Goal: Check status

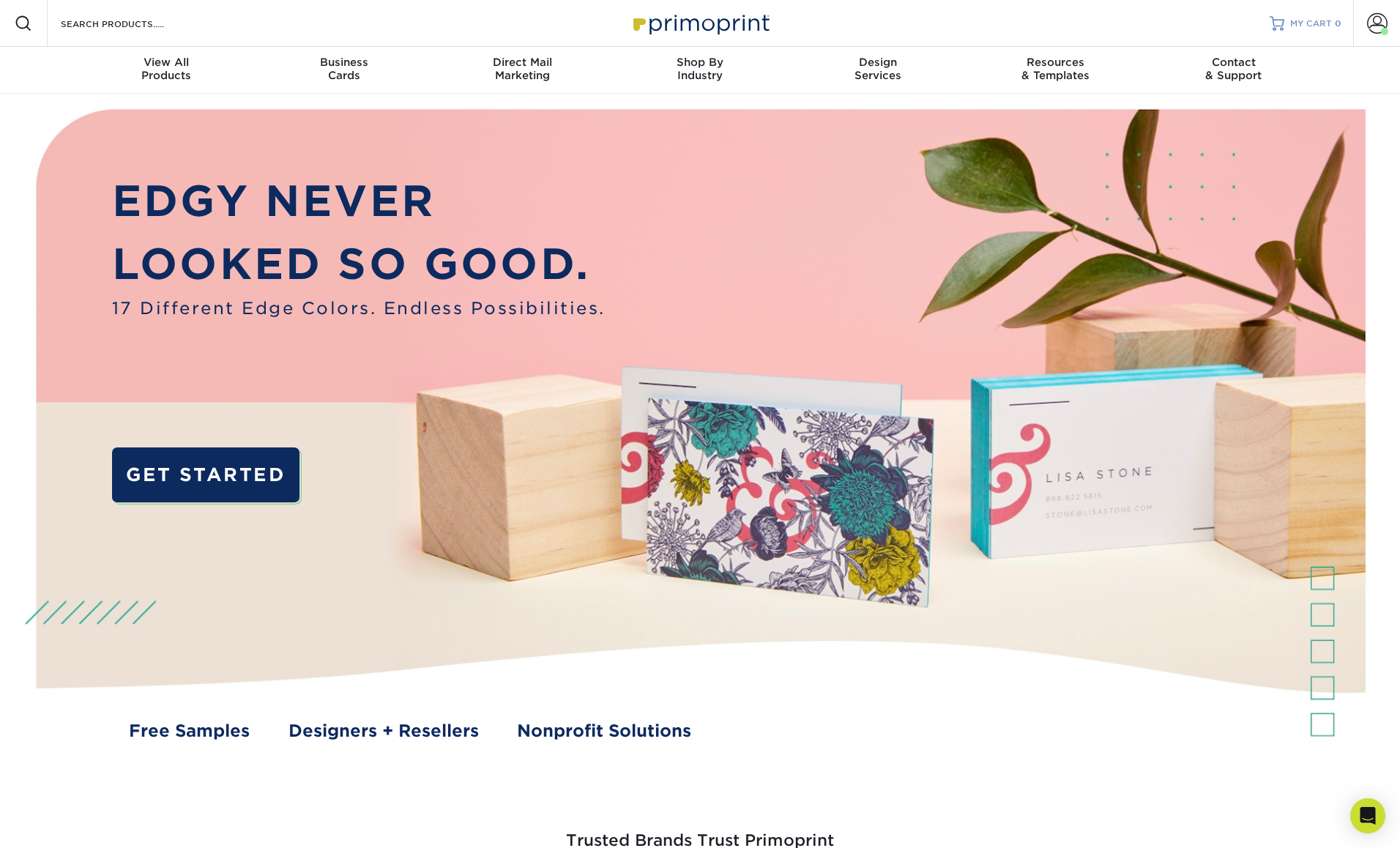
click at [1308, 21] on span "MY CART" at bounding box center [1311, 24] width 42 height 12
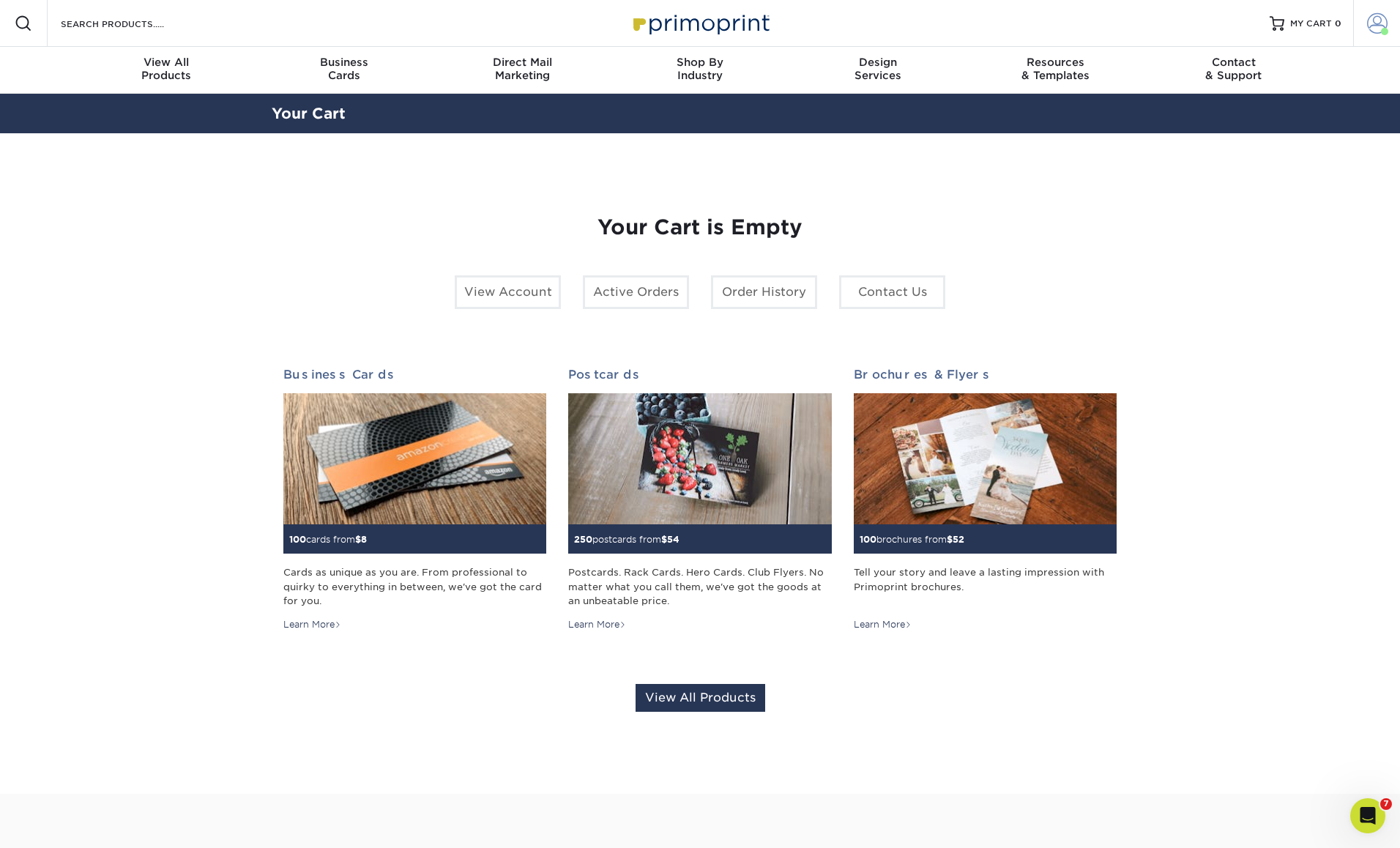
drag, startPoint x: 1377, startPoint y: 26, endPoint x: 1396, endPoint y: 25, distance: 19.0
click at [1377, 26] on span at bounding box center [1377, 24] width 21 height 21
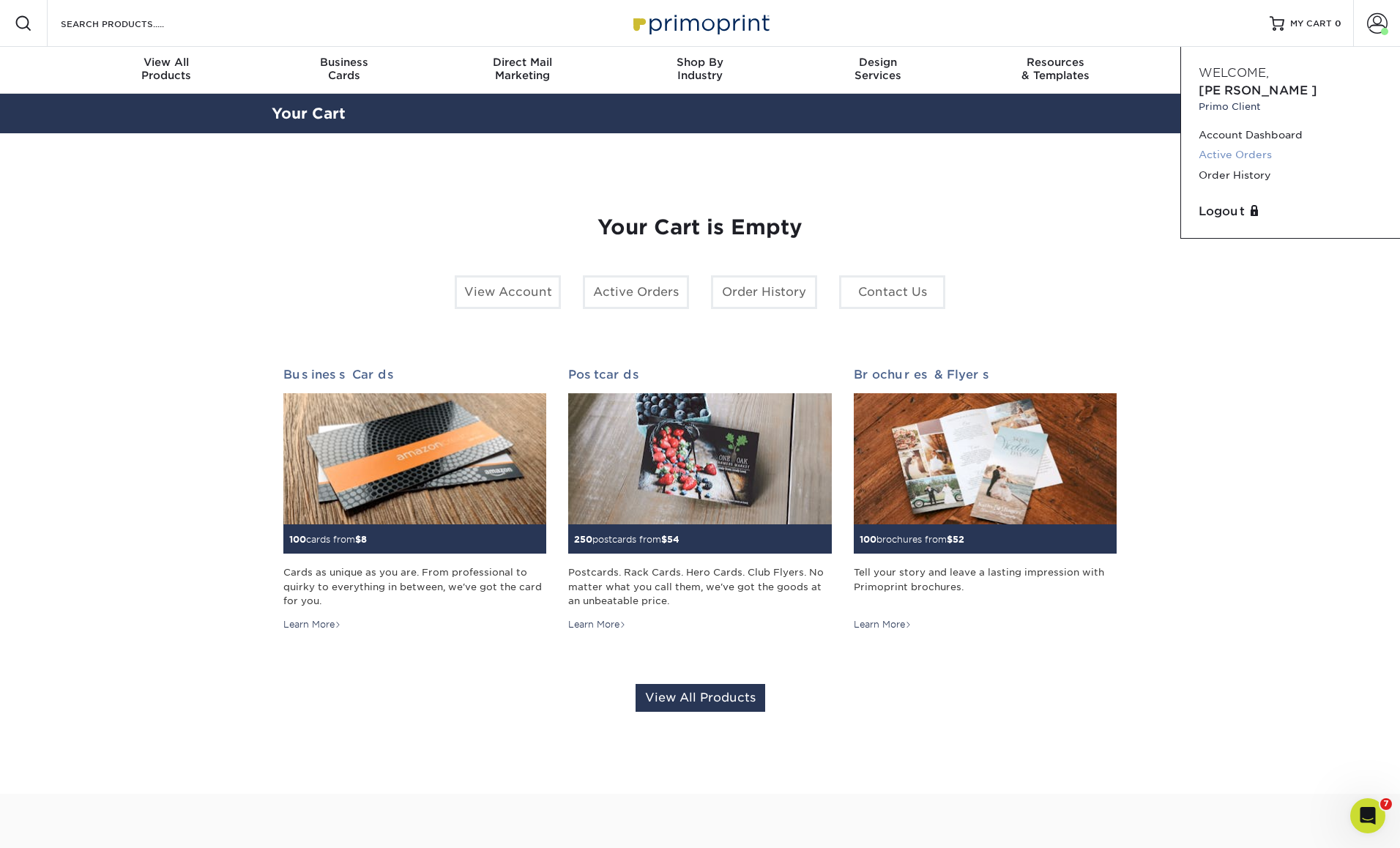
click at [1217, 145] on link "Active Orders" at bounding box center [1290, 155] width 184 height 20
click at [1238, 145] on link "Active Orders" at bounding box center [1290, 155] width 184 height 20
click at [511, 286] on link "View Account" at bounding box center [508, 293] width 106 height 34
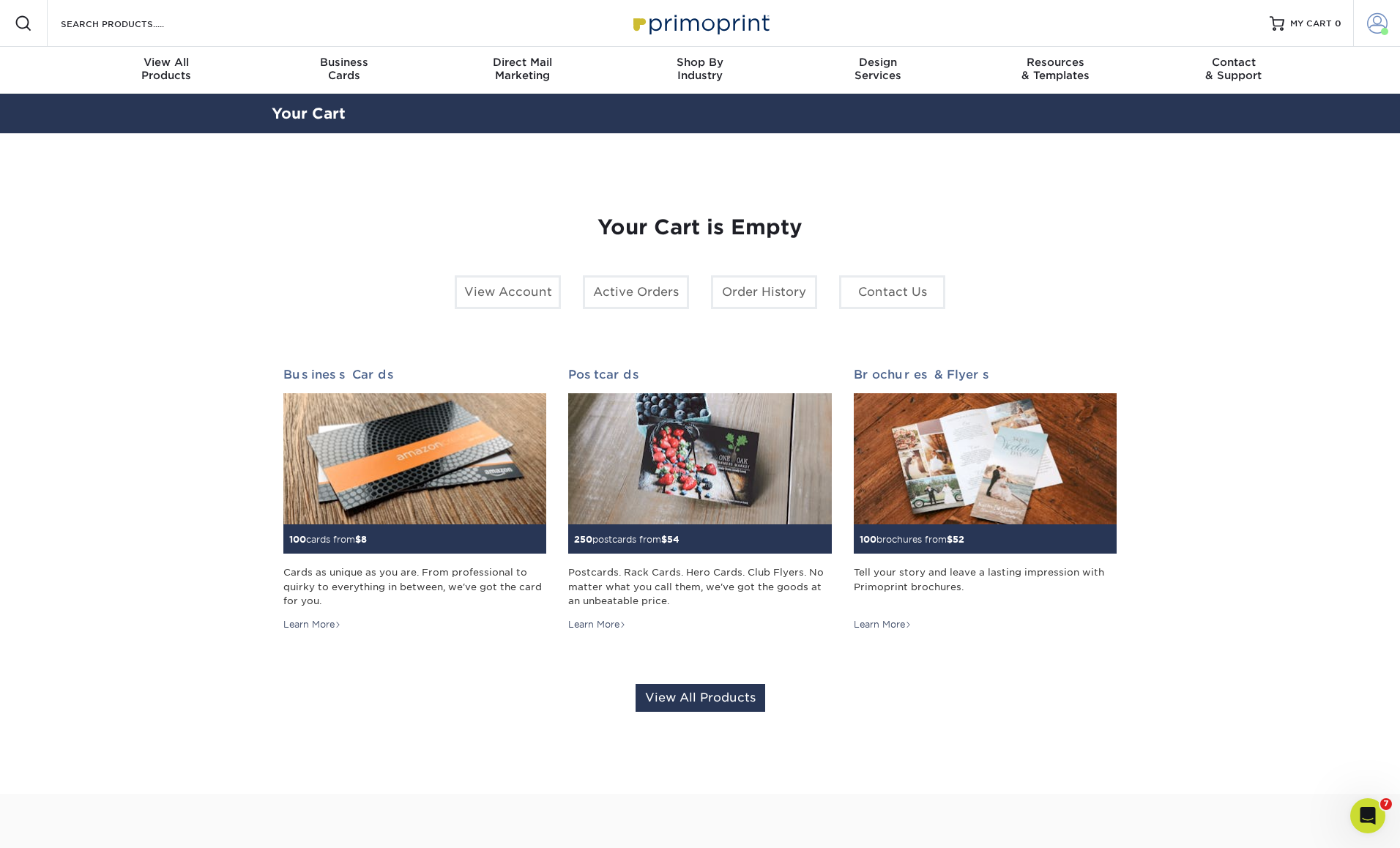
click at [1378, 22] on span at bounding box center [1377, 24] width 21 height 21
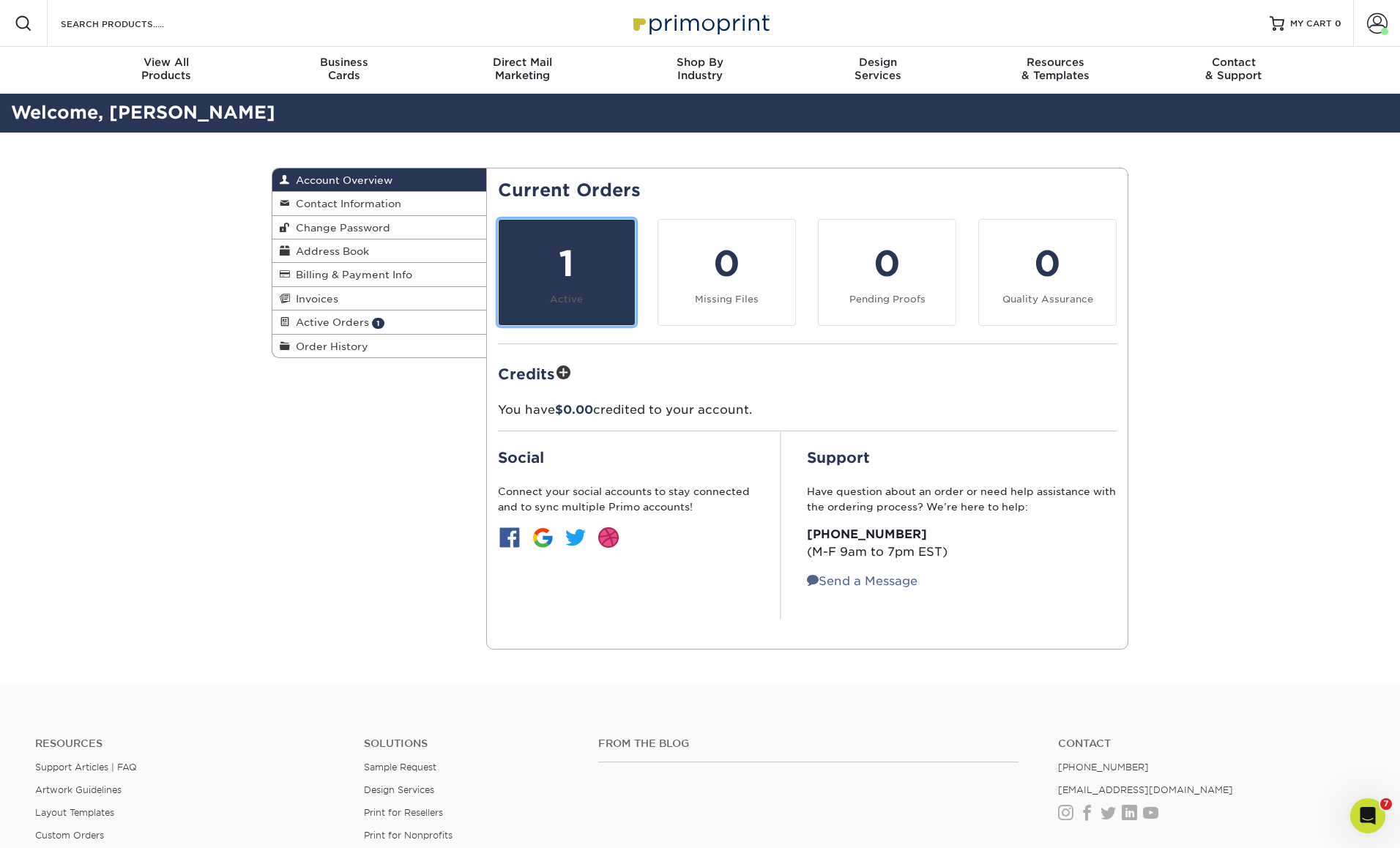
drag, startPoint x: 587, startPoint y: 256, endPoint x: 609, endPoint y: 236, distance: 29.7
click at [587, 256] on div "1" at bounding box center [567, 263] width 119 height 53
click at [558, 278] on div "1" at bounding box center [567, 263] width 119 height 53
click at [536, 277] on div "1" at bounding box center [567, 263] width 119 height 53
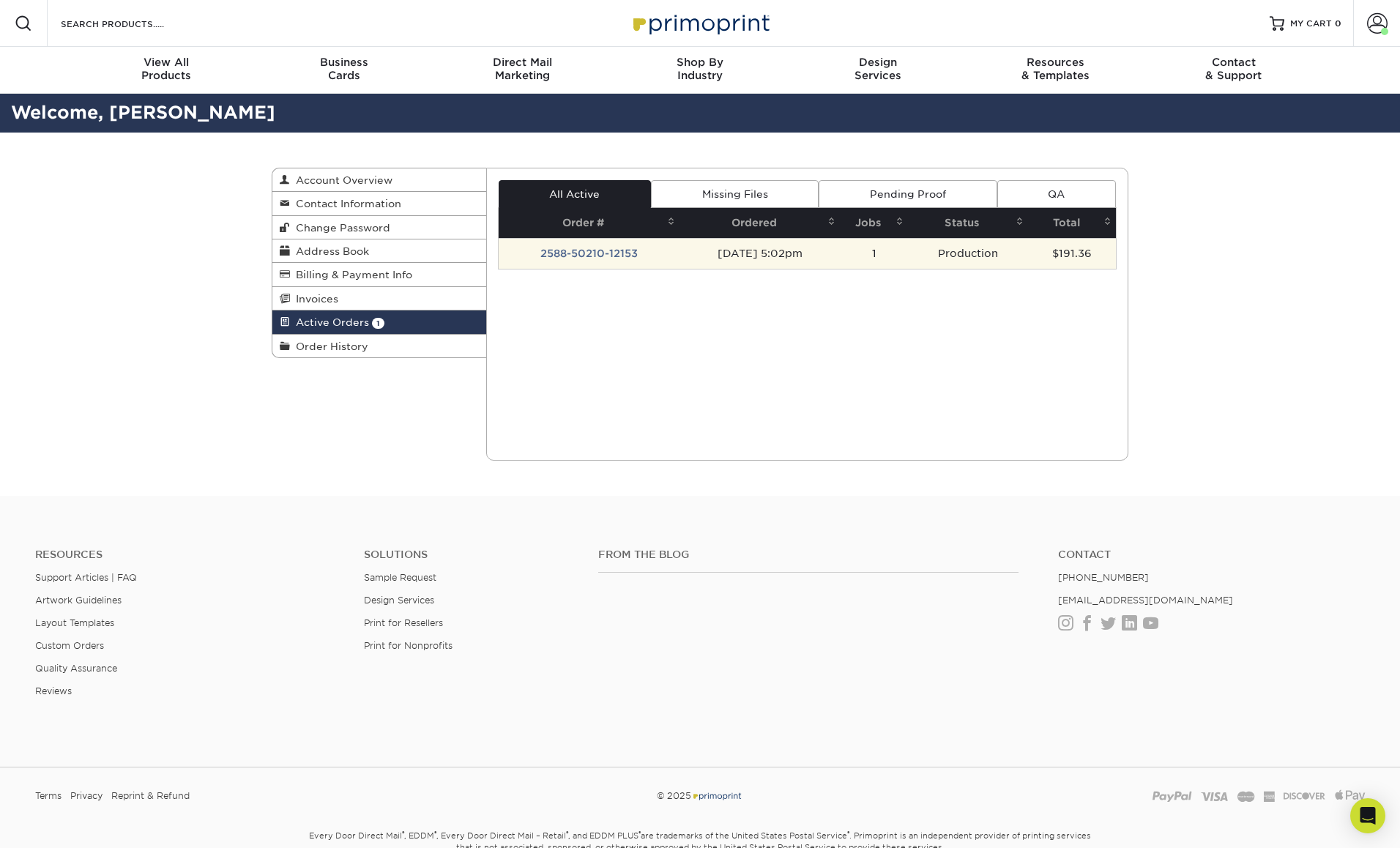
click at [582, 250] on td "2588-50210-12153" at bounding box center [589, 253] width 181 height 31
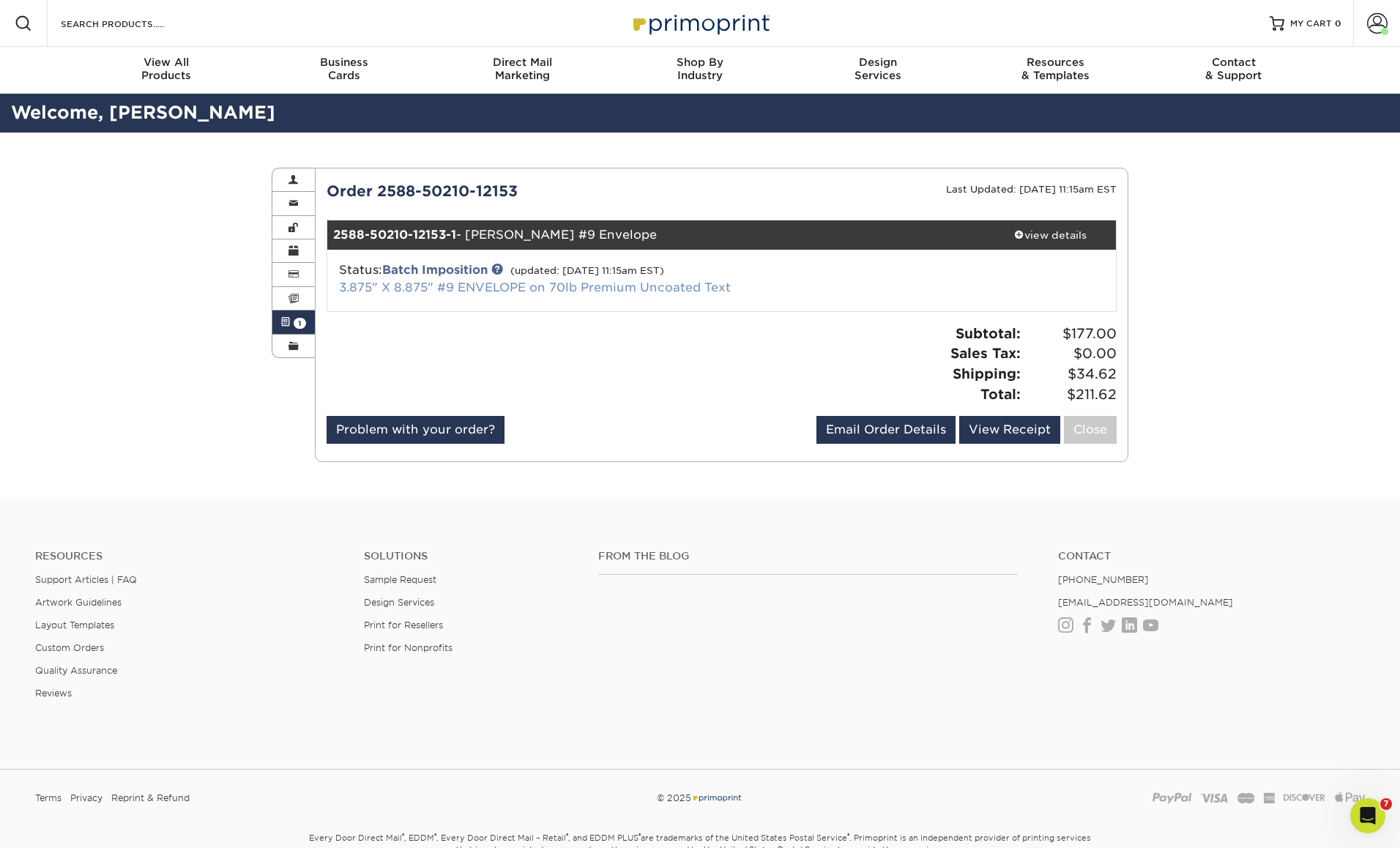
click at [434, 291] on link "3.875" X 8.875" #9 ENVELOPE on 70lb Premium Uncoated Text" at bounding box center [534, 287] width 392 height 14
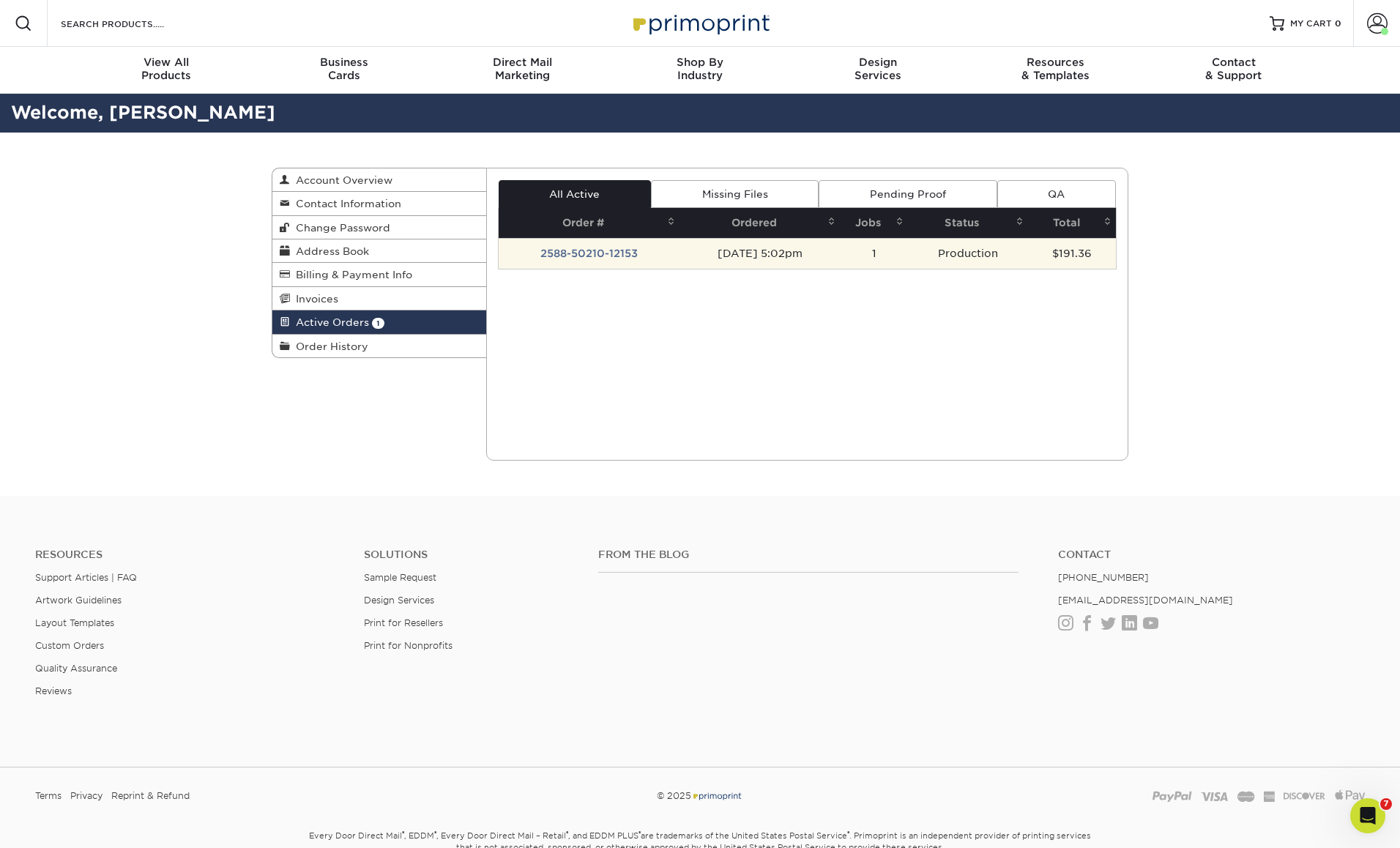
click at [609, 253] on td "2588-50210-12153" at bounding box center [589, 253] width 181 height 31
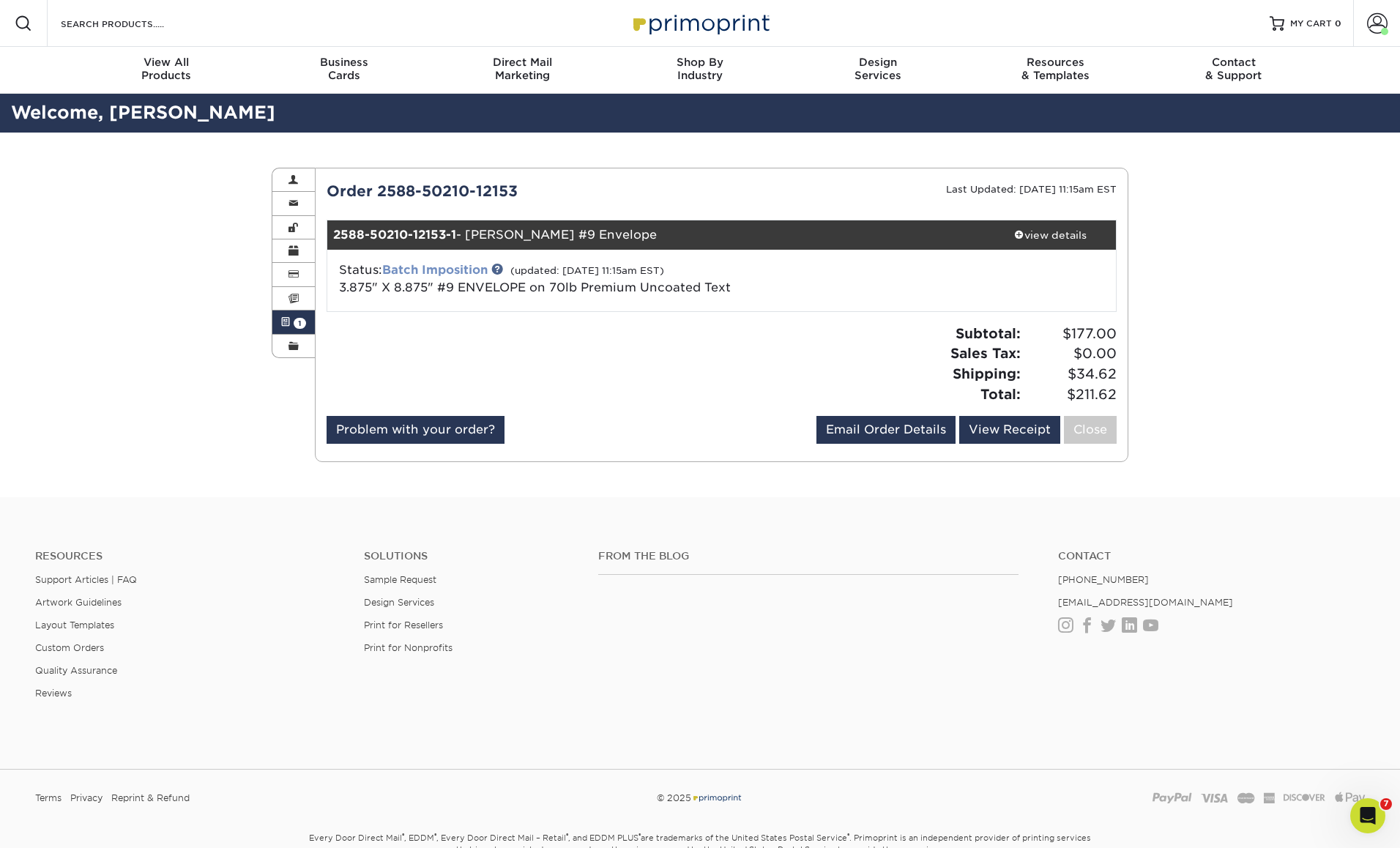
click at [463, 268] on link "Batch Imposition" at bounding box center [435, 270] width 106 height 14
